Goal: Check status

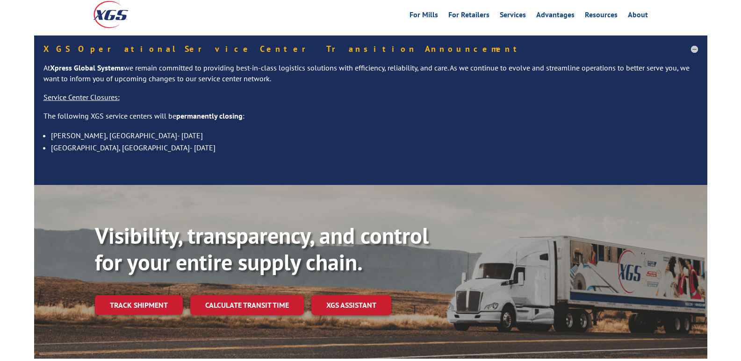
scroll to position [140, 0]
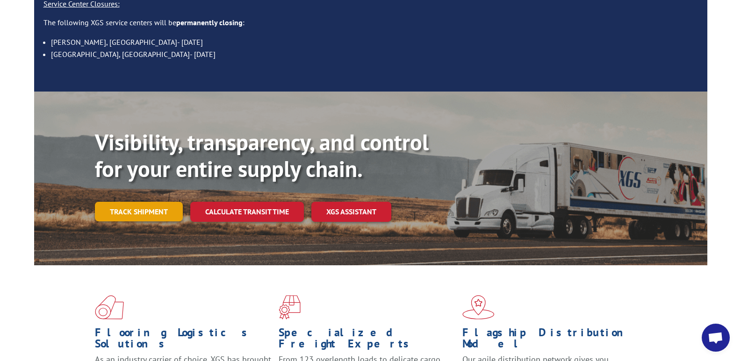
click at [133, 202] on link "Track shipment" at bounding box center [139, 212] width 88 height 20
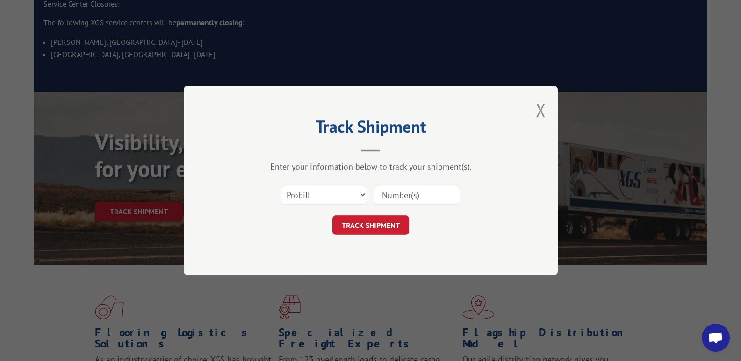
click at [416, 193] on input at bounding box center [417, 195] width 86 height 20
type input "2842196"
click at [359, 225] on button "TRACK SHIPMENT" at bounding box center [370, 225] width 77 height 20
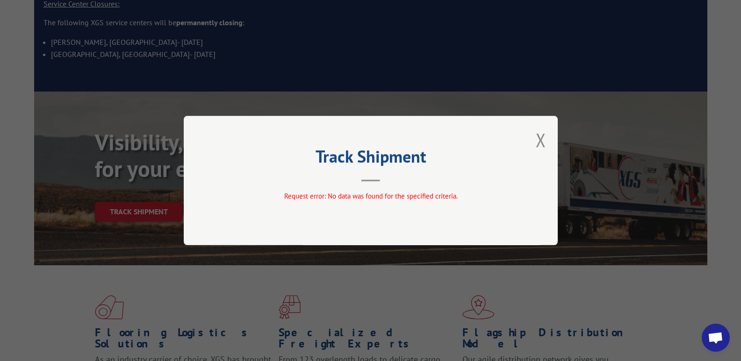
click at [543, 136] on button "Close modal" at bounding box center [540, 140] width 10 height 25
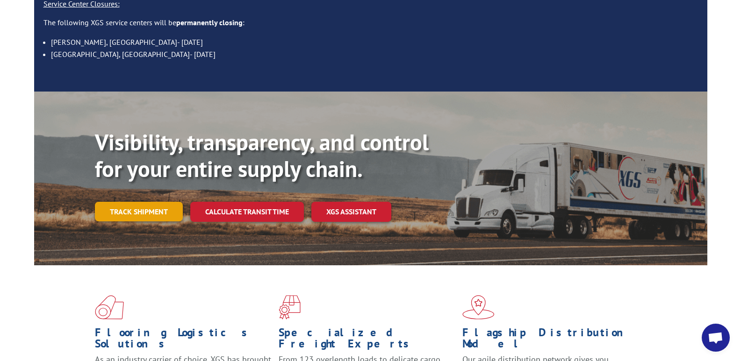
click at [138, 202] on link "Track shipment" at bounding box center [139, 212] width 88 height 20
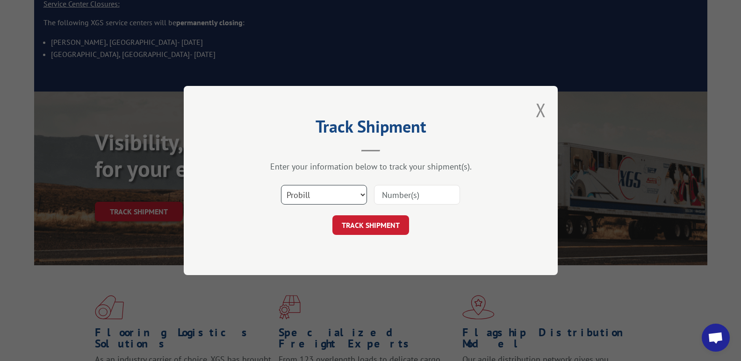
click at [326, 195] on select "Select category... Probill BOL PO" at bounding box center [324, 195] width 86 height 20
select select "bol"
click at [281, 185] on select "Select category... Probill BOL PO" at bounding box center [324, 195] width 86 height 20
click at [392, 194] on input at bounding box center [417, 195] width 86 height 20
type input "2842196"
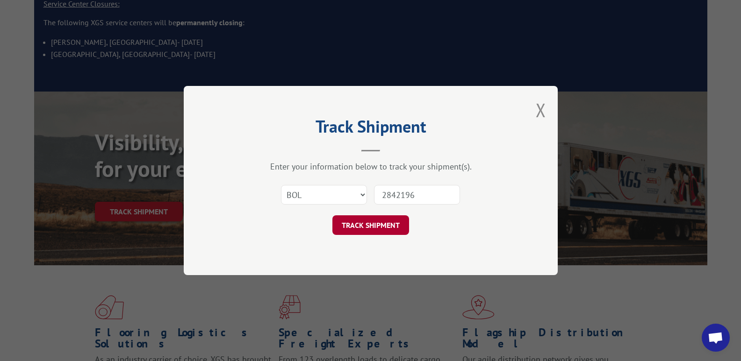
click at [367, 231] on button "TRACK SHIPMENT" at bounding box center [370, 225] width 77 height 20
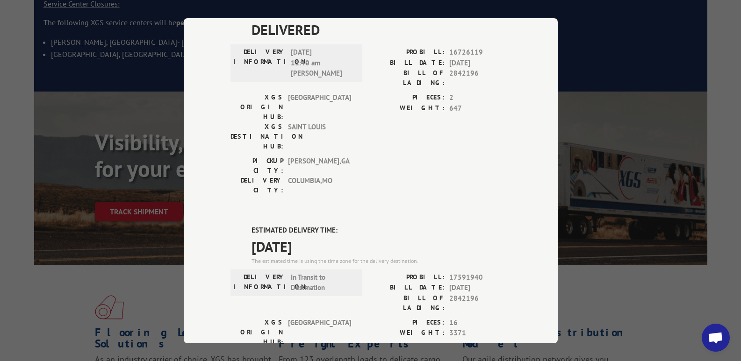
scroll to position [402, 0]
